Goal: Navigation & Orientation: Find specific page/section

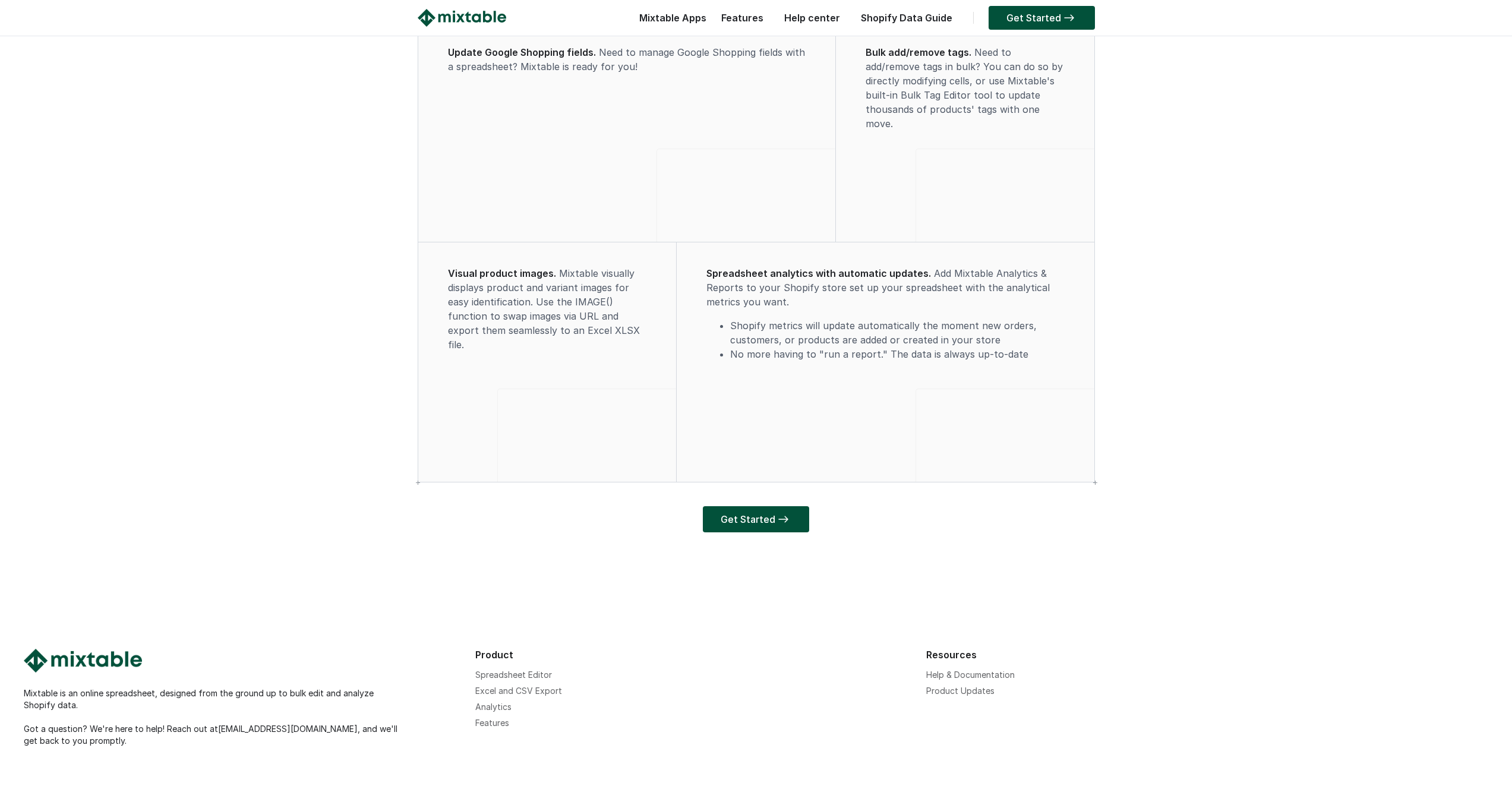
scroll to position [3328, 0]
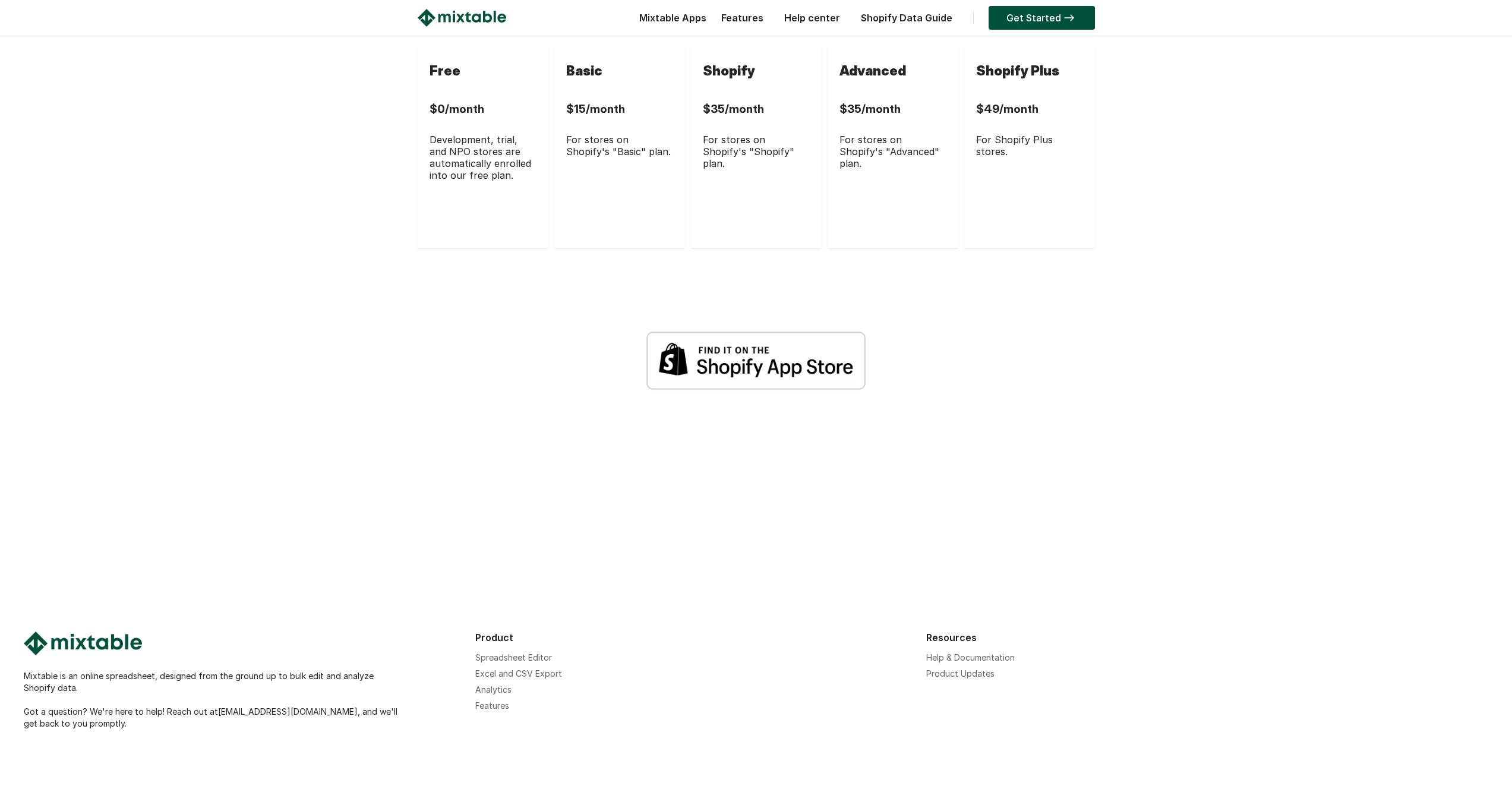
scroll to position [3282, 0]
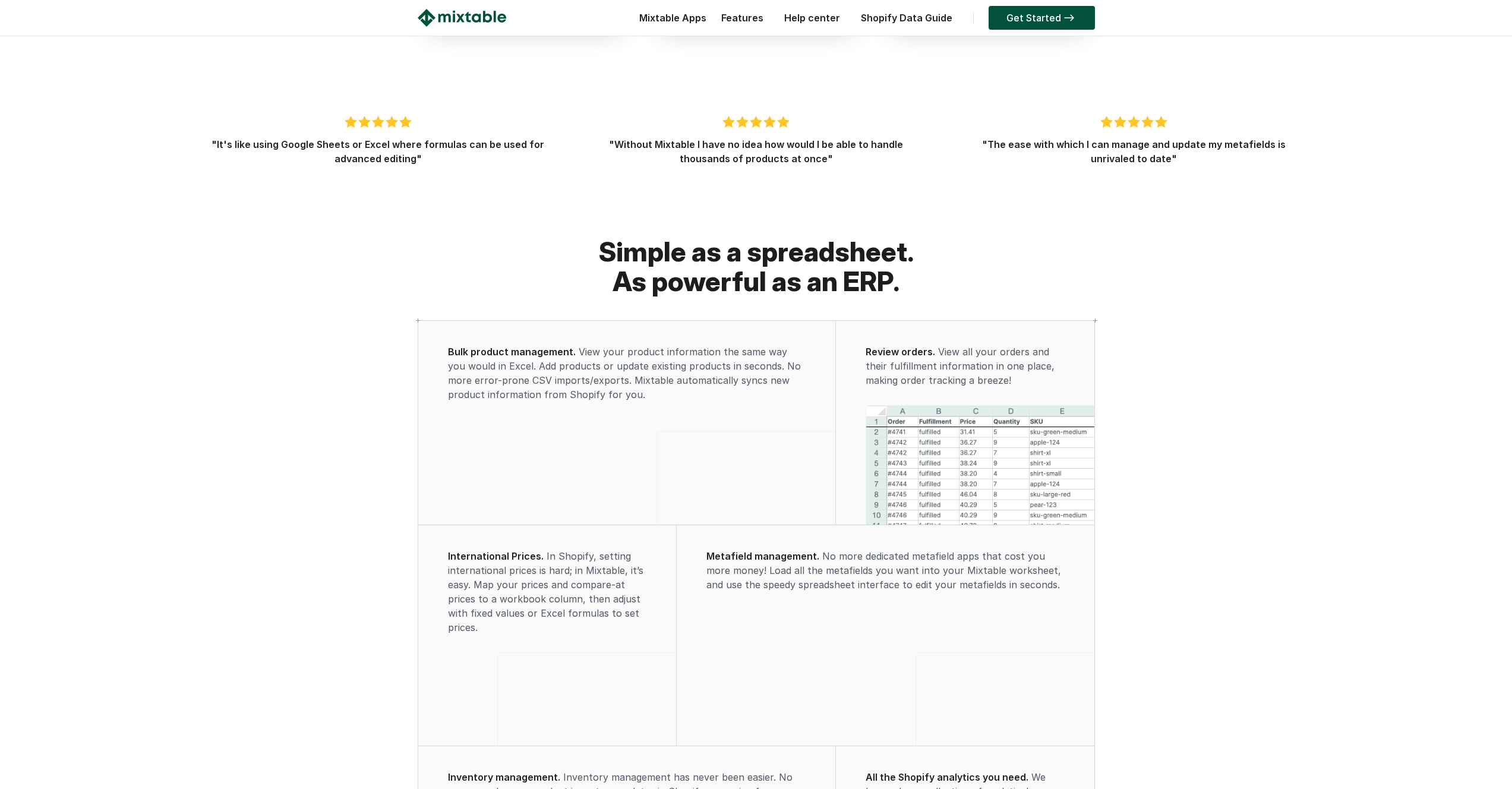
scroll to position [2653, 0]
